Goal: Task Accomplishment & Management: Contribute content

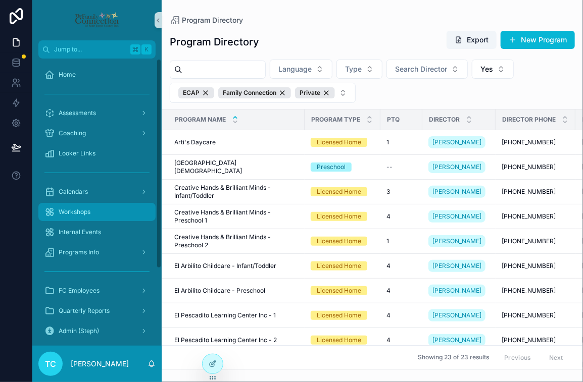
click at [96, 213] on div "Workshops" at bounding box center [96, 212] width 105 height 16
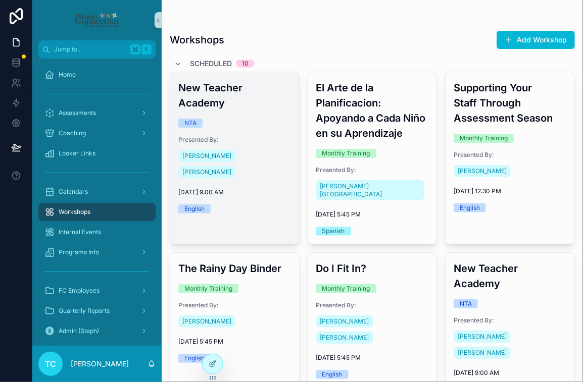
click at [252, 114] on div "New Teacher Academy NTA Presented By: [PERSON_NAME] [PERSON_NAME] [DATE] 9:00 A…" at bounding box center [234, 147] width 129 height 150
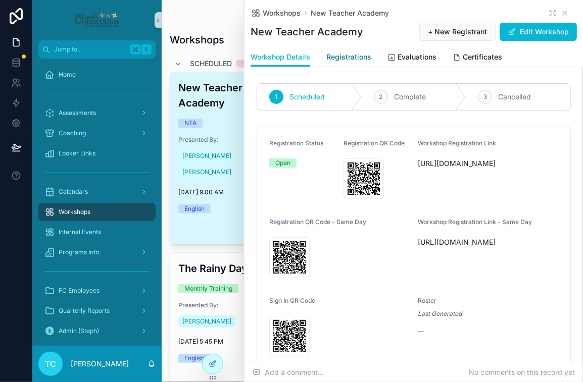
click at [348, 57] on span "Registrations" at bounding box center [348, 57] width 45 height 10
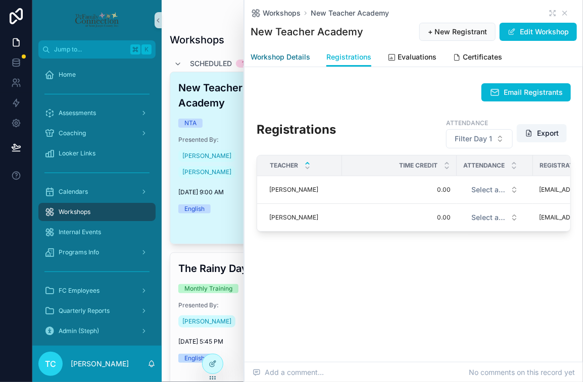
click at [277, 57] on span "Workshop Details" at bounding box center [281, 57] width 60 height 10
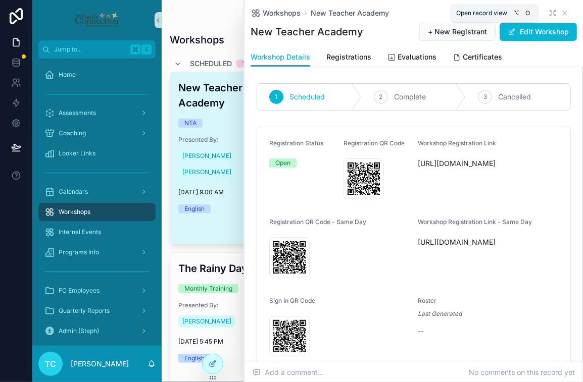
click at [549, 13] on icon "scrollable content" at bounding box center [553, 13] width 8 height 8
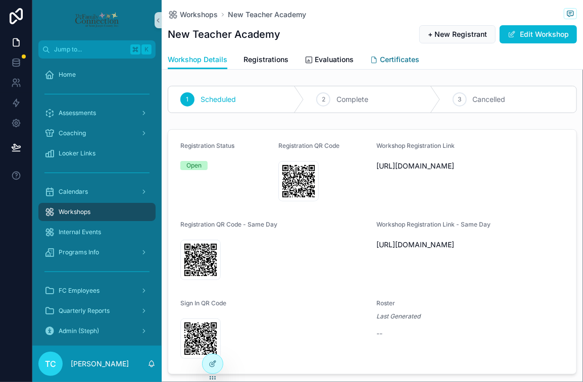
click at [387, 54] on link "Certificates" at bounding box center [395, 61] width 50 height 20
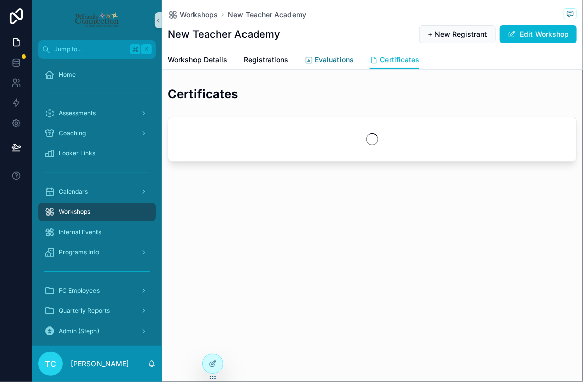
click at [339, 61] on span "Evaluations" at bounding box center [334, 60] width 39 height 10
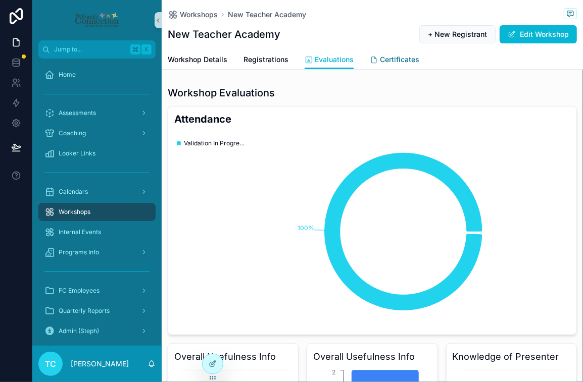
click at [410, 63] on span "Certificates" at bounding box center [399, 60] width 39 height 10
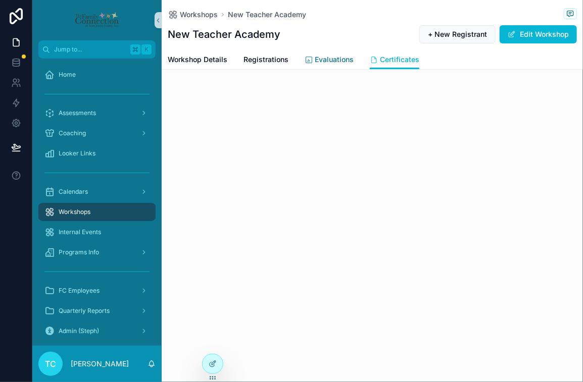
click at [335, 63] on span "Evaluations" at bounding box center [334, 60] width 39 height 10
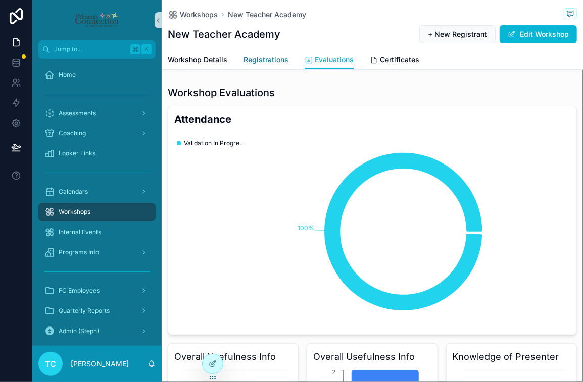
click at [278, 63] on span "Registrations" at bounding box center [265, 60] width 45 height 10
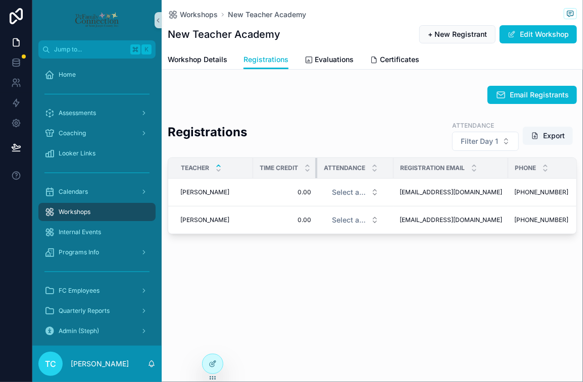
drag, startPoint x: 366, startPoint y: 166, endPoint x: 311, endPoint y: 174, distance: 55.7
click at [311, 174] on th "Time Credit" at bounding box center [285, 168] width 64 height 21
click at [102, 215] on div "Workshops" at bounding box center [96, 212] width 105 height 16
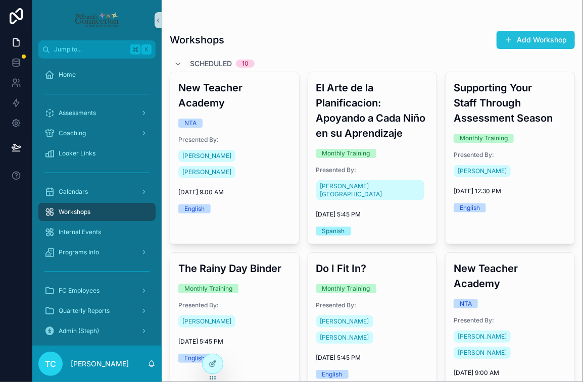
click at [508, 39] on button "Add Workshop" at bounding box center [536, 40] width 78 height 18
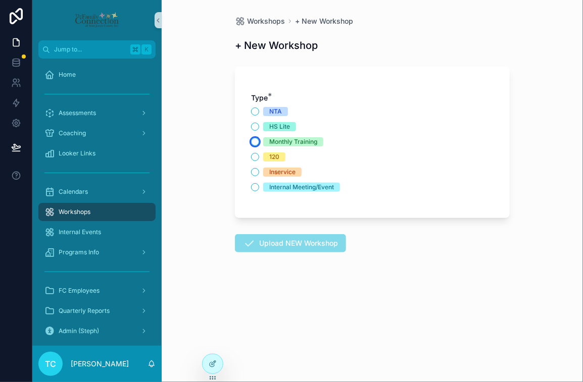
click at [257, 140] on button "Monthly Training" at bounding box center [255, 142] width 8 height 8
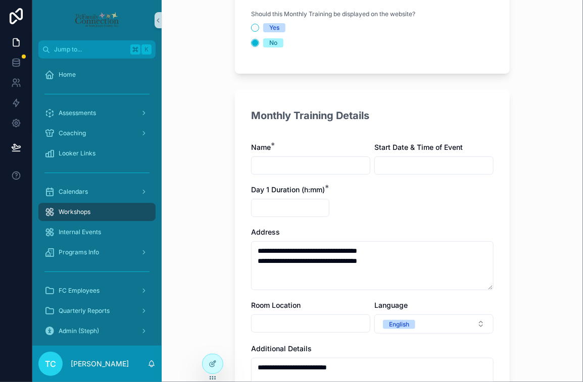
scroll to position [299, 0]
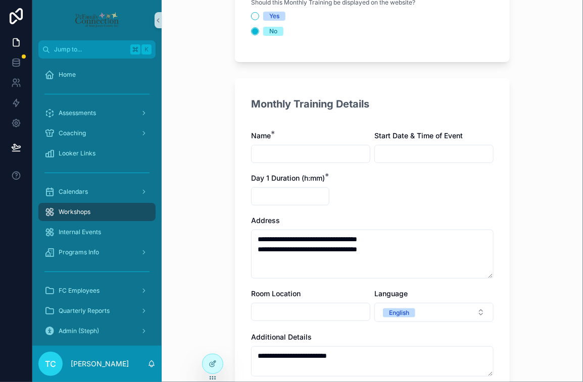
click at [315, 157] on input "scrollable content" at bounding box center [311, 154] width 118 height 14
type input "****"
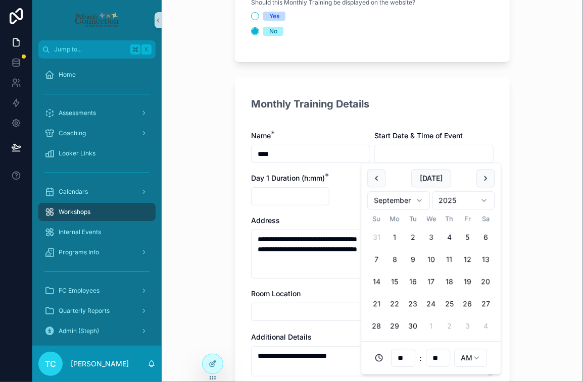
click at [414, 156] on input "scrollable content" at bounding box center [434, 154] width 118 height 14
click at [431, 179] on button "Today" at bounding box center [431, 178] width 40 height 18
type input "**********"
click at [310, 193] on input "scrollable content" at bounding box center [290, 196] width 77 height 14
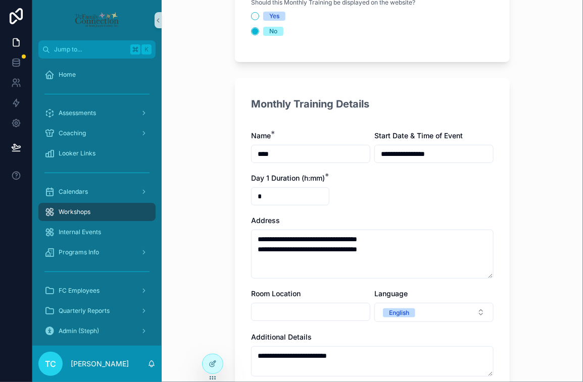
type input "****"
click at [369, 195] on div "**********" at bounding box center [372, 296] width 242 height 331
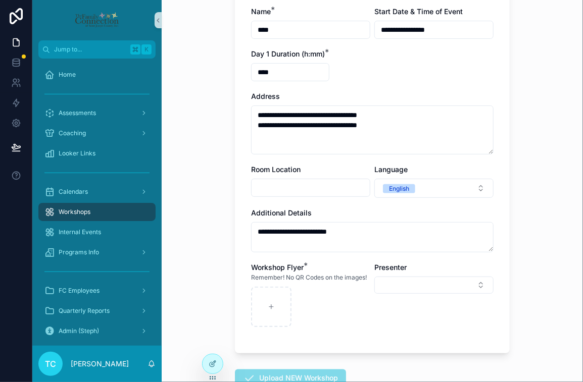
scroll to position [426, 0]
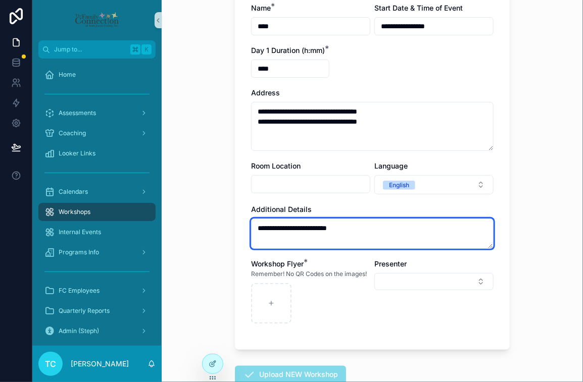
click at [361, 229] on textarea "**********" at bounding box center [372, 234] width 242 height 30
type textarea "****"
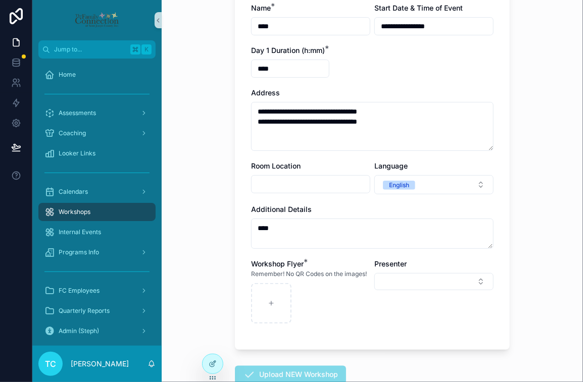
click at [349, 314] on div "scrollable content" at bounding box center [310, 303] width 119 height 40
click at [390, 283] on button "Select Button" at bounding box center [433, 281] width 119 height 17
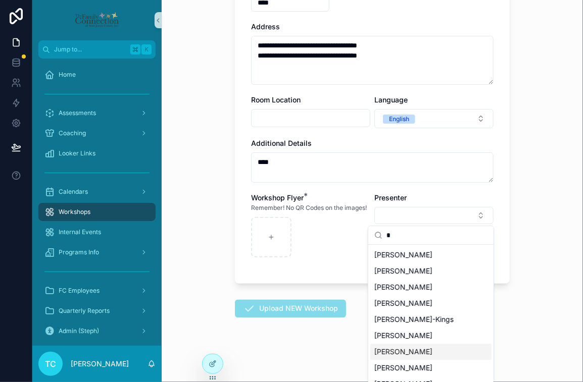
scroll to position [63, 0]
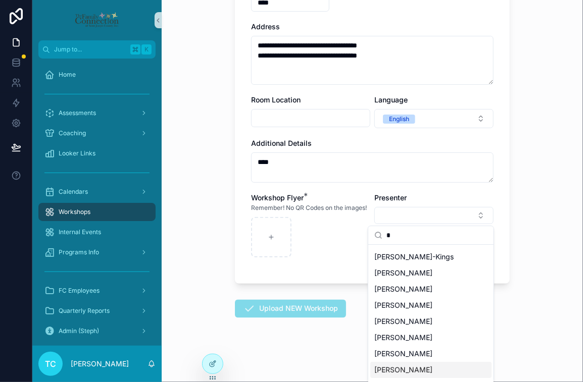
type input "*"
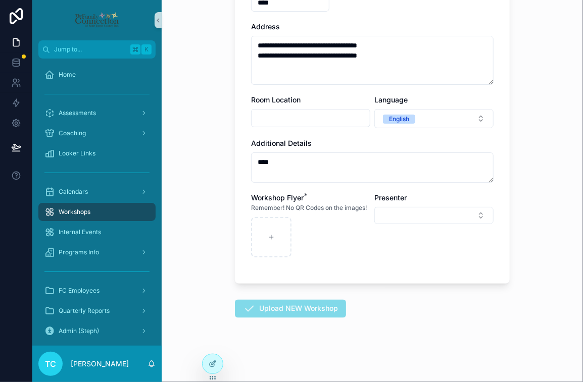
click at [350, 257] on div "scrollable content" at bounding box center [310, 237] width 119 height 40
click at [275, 237] on div "scrollable content" at bounding box center [271, 237] width 40 height 40
type input "**********"
click at [319, 307] on button "Upload NEW Workshop" at bounding box center [290, 309] width 111 height 18
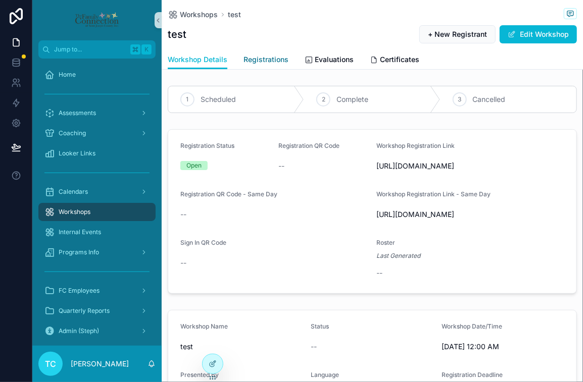
click at [260, 64] on span "Registrations" at bounding box center [265, 60] width 45 height 10
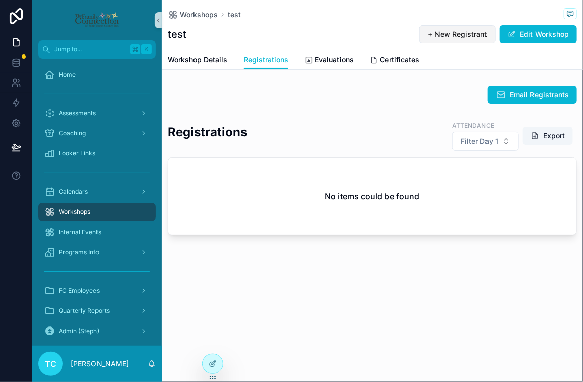
click at [461, 35] on span "+ New Registrant" at bounding box center [457, 34] width 59 height 10
click at [352, 117] on div "Registrations Attendance Filter Day 1 Export No items could be found" at bounding box center [372, 177] width 421 height 123
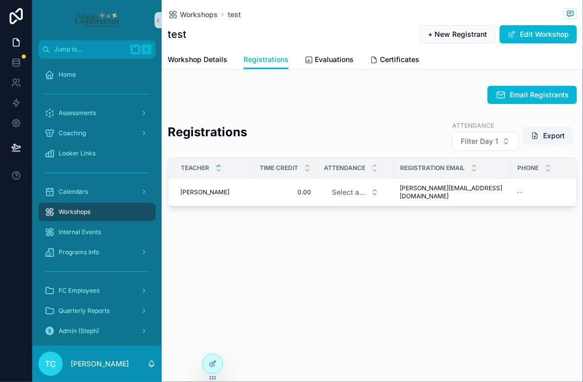
click at [301, 110] on div "Email Registrants Registrations Attendance Filter Day 1 Export TEACHER Time Cre…" at bounding box center [372, 146] width 421 height 129
click at [531, 36] on button "Edit Workshop" at bounding box center [538, 34] width 77 height 18
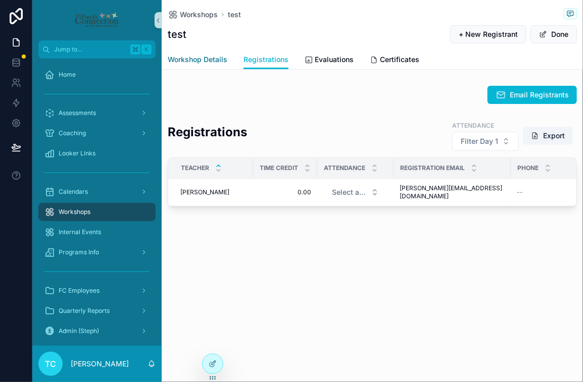
click at [207, 62] on span "Workshop Details" at bounding box center [198, 60] width 60 height 10
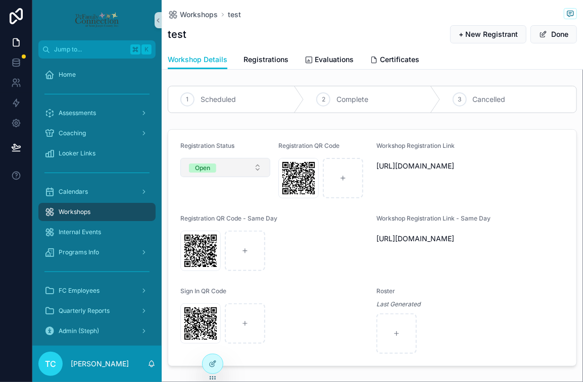
click at [247, 161] on button "Open" at bounding box center [225, 167] width 90 height 19
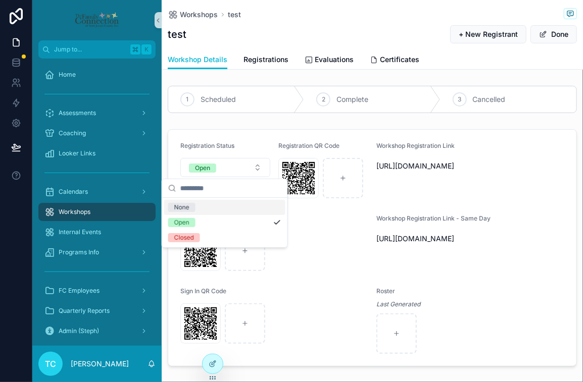
click at [258, 144] on div "Registration Status" at bounding box center [225, 148] width 90 height 12
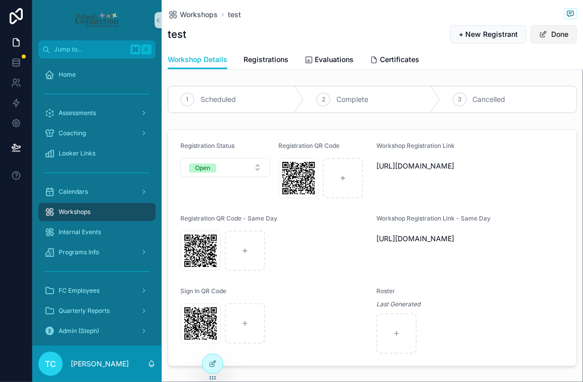
click at [549, 38] on button "Done" at bounding box center [553, 34] width 46 height 18
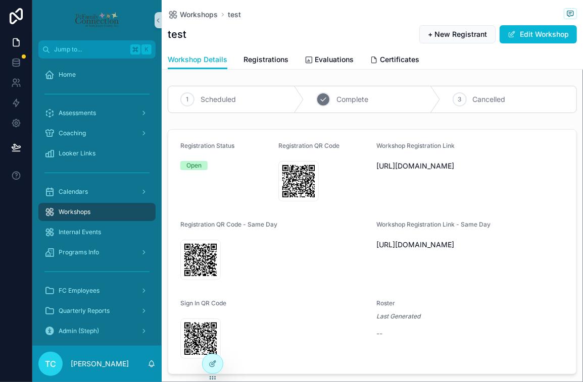
click at [348, 101] on span "Complete" at bounding box center [352, 99] width 32 height 10
click at [280, 60] on span "Registrations" at bounding box center [265, 60] width 45 height 10
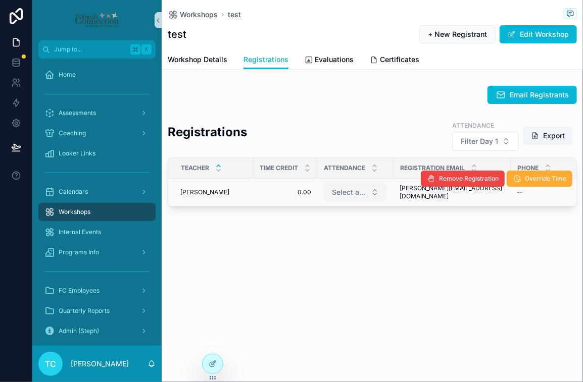
click at [370, 193] on button "Select a Attendance" at bounding box center [355, 192] width 63 height 18
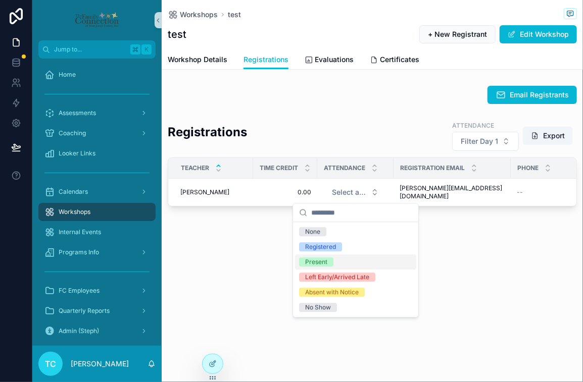
click at [351, 262] on div "Present" at bounding box center [355, 262] width 121 height 15
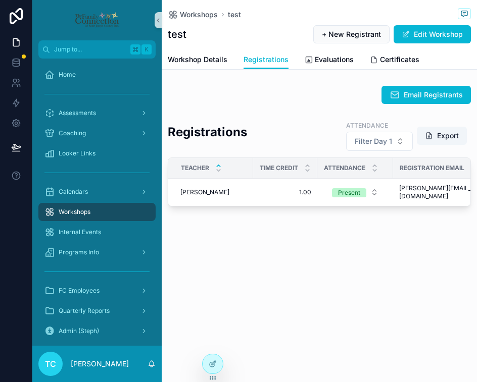
click at [282, 97] on div "Email Registrants" at bounding box center [319, 95] width 303 height 18
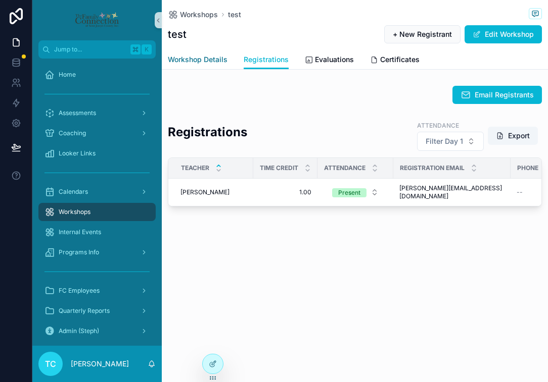
click at [216, 58] on span "Workshop Details" at bounding box center [198, 60] width 60 height 10
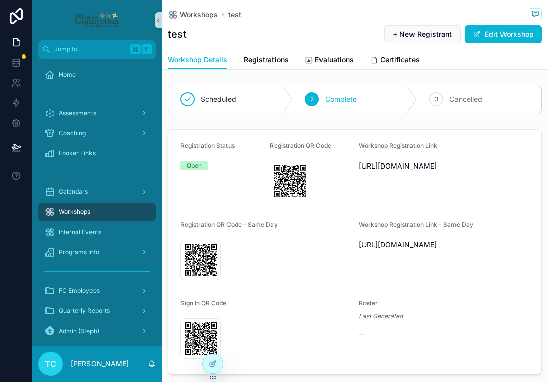
click at [307, 101] on div "2" at bounding box center [312, 99] width 14 height 14
click at [233, 100] on span "Scheduled" at bounding box center [218, 99] width 35 height 10
click at [260, 63] on span "Registrations" at bounding box center [265, 60] width 45 height 10
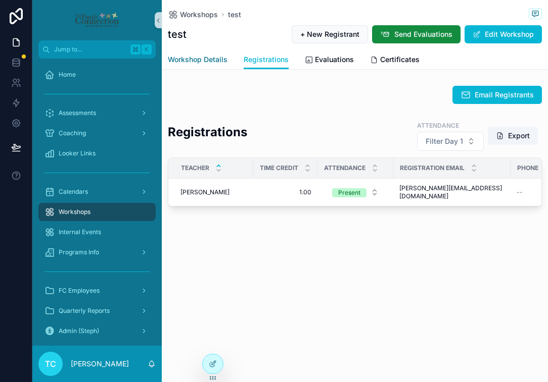
click at [218, 59] on span "Workshop Details" at bounding box center [198, 60] width 60 height 10
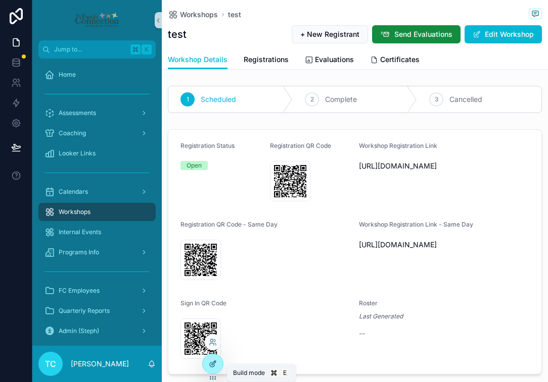
click at [213, 366] on icon at bounding box center [213, 364] width 8 height 8
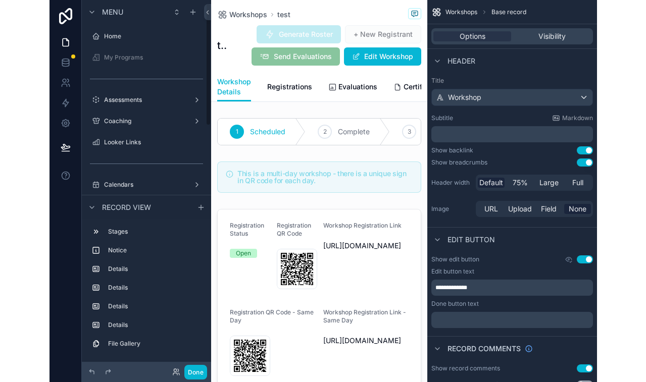
scroll to position [10, 0]
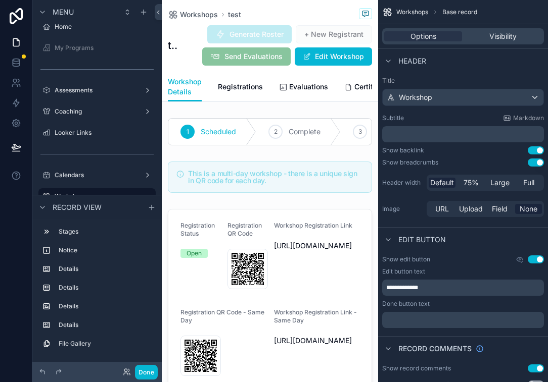
drag, startPoint x: 3, startPoint y: 226, endPoint x: -6, endPoint y: 228, distance: 8.3
click at [0, 228] on html "Menu Home My Programs Assessments Coaching Looker Links Calendars Workshops + N…" at bounding box center [274, 191] width 548 height 382
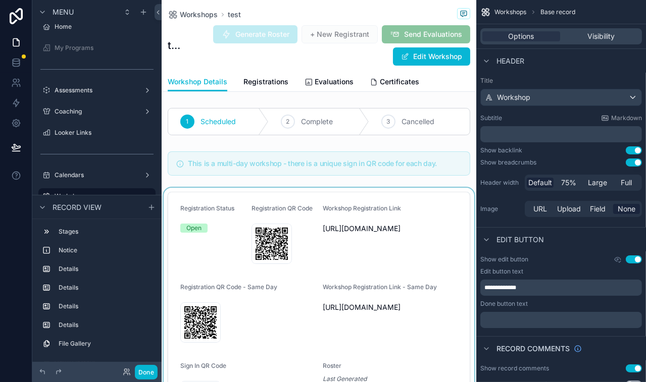
click at [376, 211] on div "scrollable content" at bounding box center [319, 315] width 315 height 254
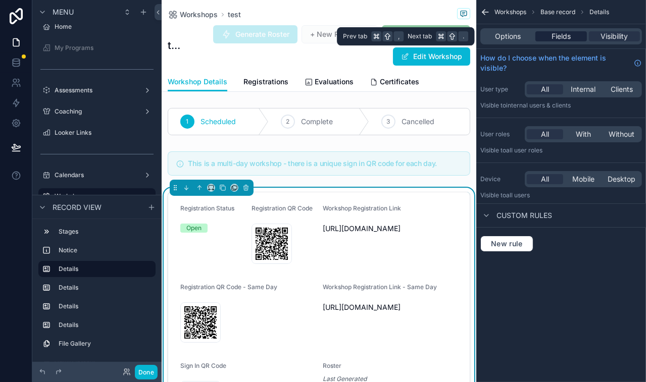
click at [567, 39] on span "Fields" at bounding box center [561, 36] width 19 height 10
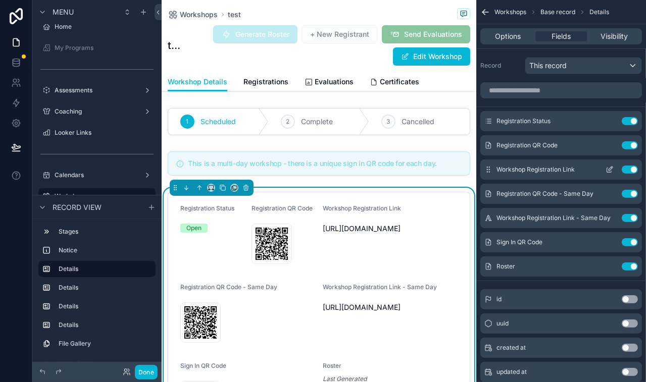
click at [582, 170] on button "Use setting" at bounding box center [630, 170] width 16 height 8
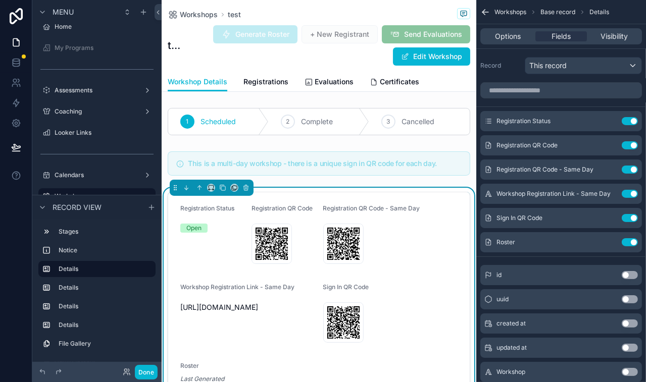
click at [582, 170] on button "Use setting" at bounding box center [630, 170] width 16 height 8
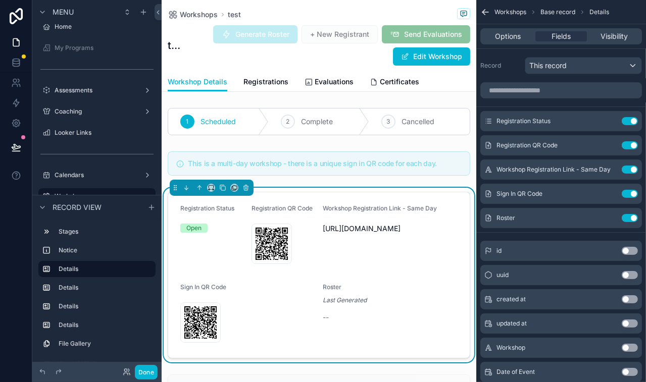
click at [582, 170] on button "Use setting" at bounding box center [630, 170] width 16 height 8
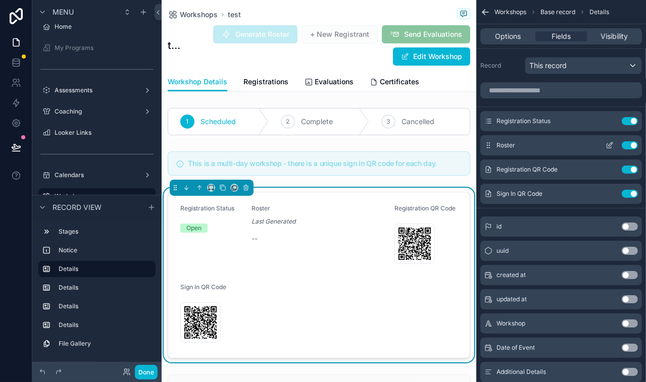
click at [582, 144] on icon "scrollable content" at bounding box center [610, 145] width 8 height 8
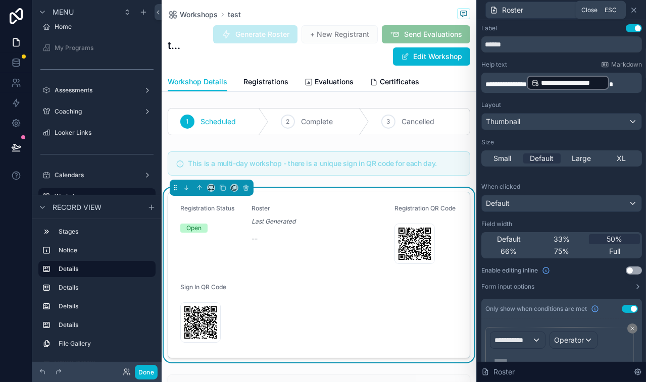
click at [582, 8] on icon at bounding box center [634, 10] width 4 height 4
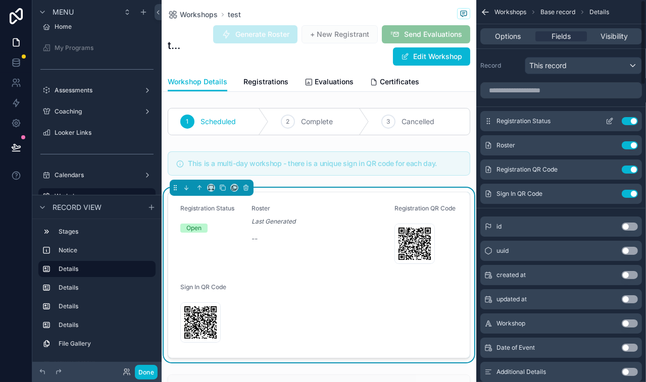
click at [582, 122] on icon "scrollable content" at bounding box center [611, 120] width 4 height 4
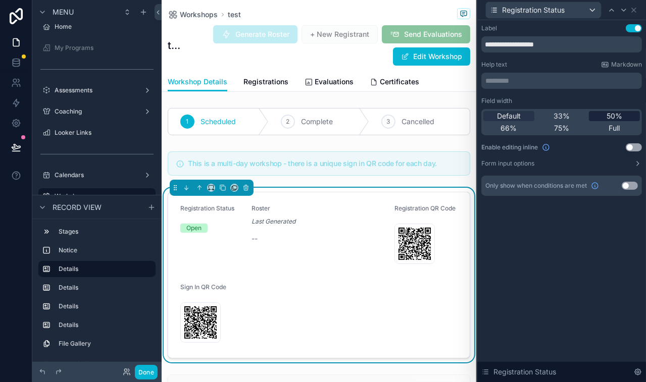
click at [582, 116] on div "50%" at bounding box center [614, 116] width 51 height 10
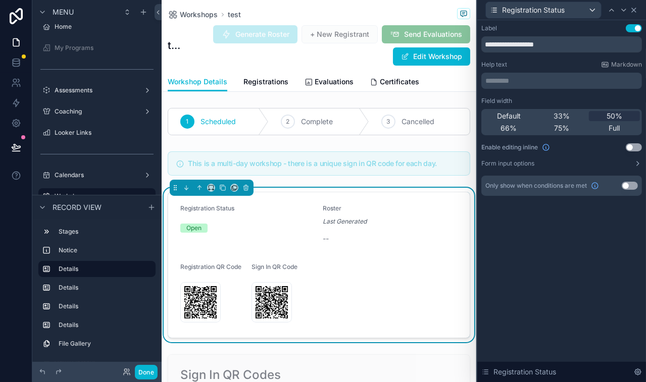
click at [582, 8] on icon at bounding box center [634, 10] width 4 height 4
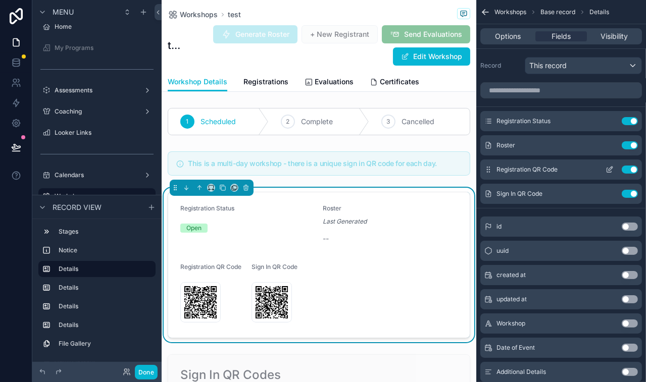
click at [582, 170] on icon "scrollable content" at bounding box center [611, 169] width 4 height 4
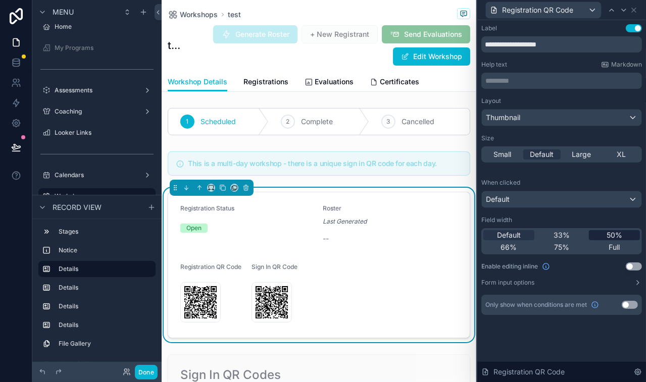
click at [582, 234] on span "50%" at bounding box center [615, 235] width 16 height 10
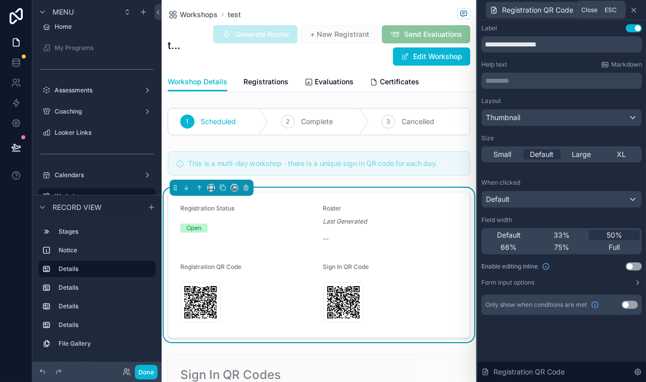
click at [582, 8] on icon at bounding box center [634, 10] width 8 height 8
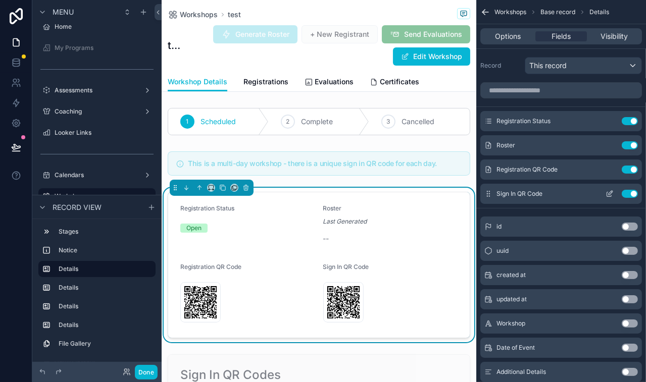
click at [582, 194] on icon "scrollable content" at bounding box center [611, 193] width 4 height 4
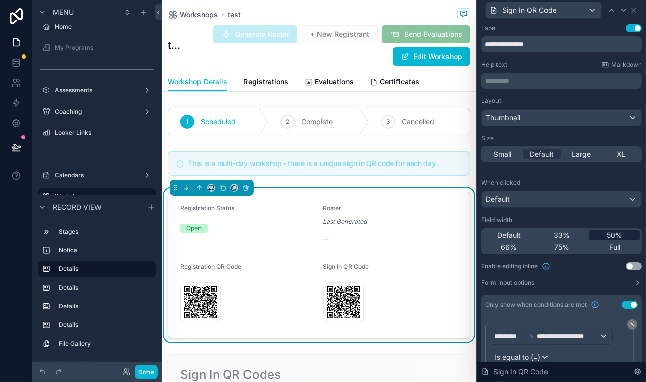
click at [582, 236] on span "50%" at bounding box center [615, 235] width 16 height 10
click at [582, 6] on icon at bounding box center [634, 10] width 8 height 8
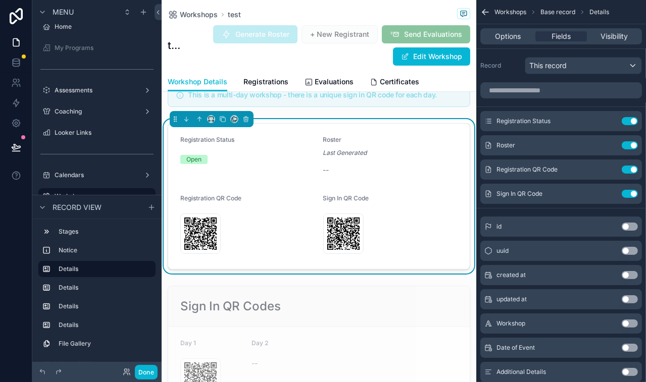
scroll to position [0, 0]
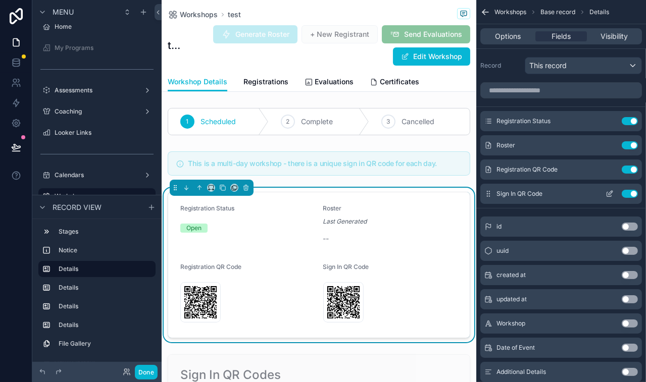
click at [582, 193] on button "Use setting" at bounding box center [630, 194] width 16 height 8
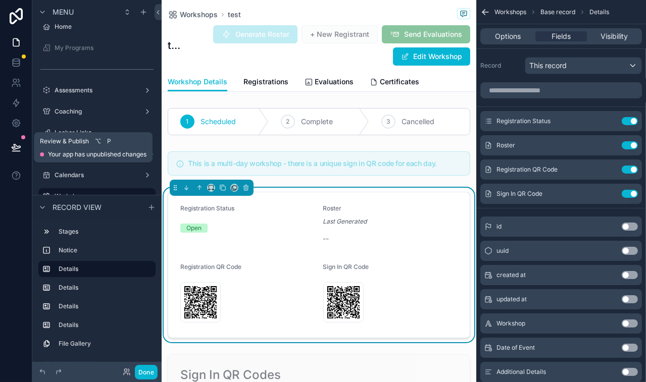
click at [17, 148] on icon at bounding box center [16, 147] width 10 height 10
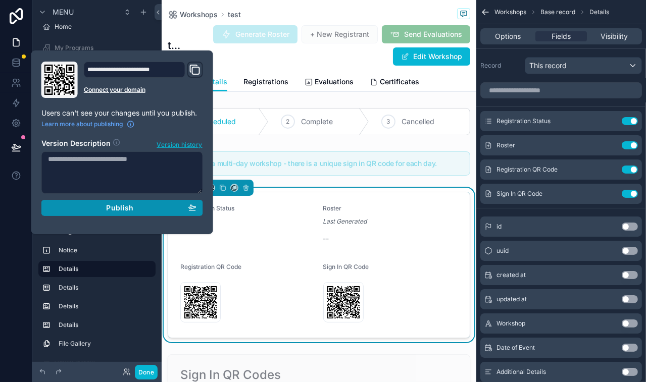
click at [102, 208] on div "Publish" at bounding box center [122, 208] width 149 height 9
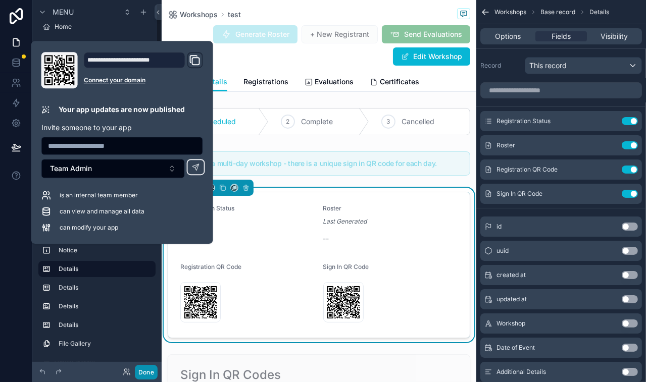
click at [147, 372] on button "Done" at bounding box center [146, 372] width 23 height 15
